Goal: Task Accomplishment & Management: Manage account settings

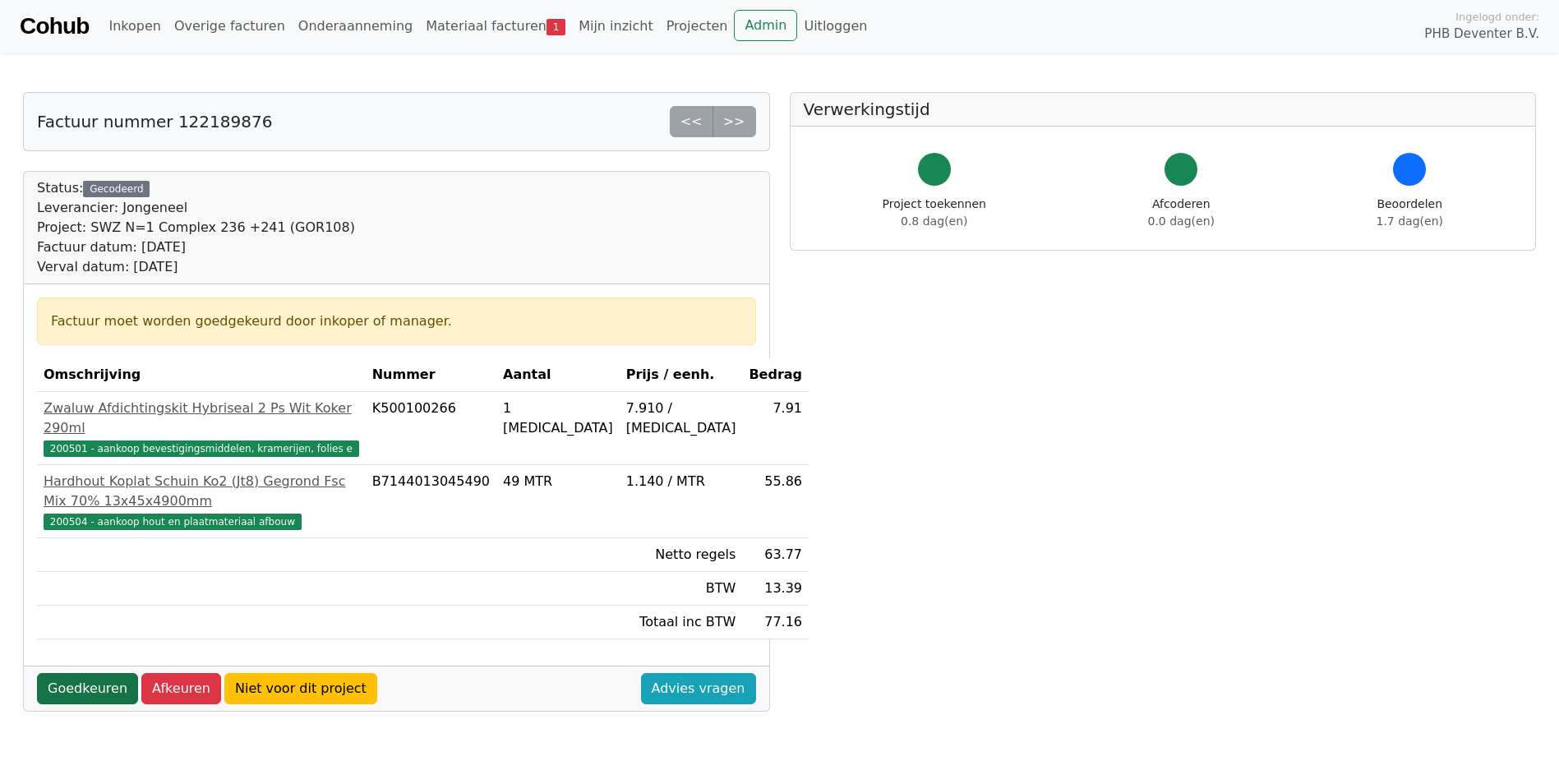
click at [81, 693] on link "Goedkeuren" at bounding box center [87, 689] width 101 height 31
